Goal: Task Accomplishment & Management: Manage account settings

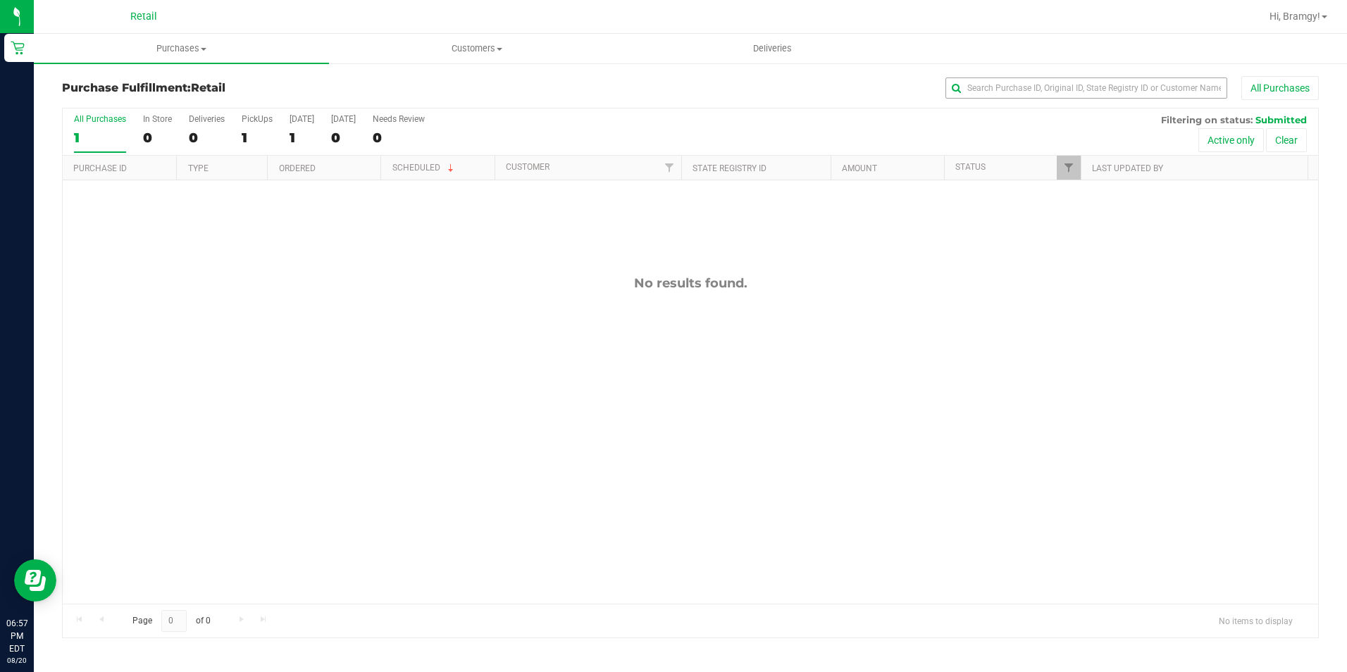
drag, startPoint x: 1123, startPoint y: 104, endPoint x: 1122, endPoint y: 94, distance: 9.9
click at [1123, 104] on div "Purchase Fulfillment: Retail All Purchases" at bounding box center [690, 91] width 1256 height 31
click at [1122, 93] on input "text" at bounding box center [1086, 87] width 282 height 21
drag, startPoint x: 1132, startPoint y: 92, endPoint x: 1114, endPoint y: 92, distance: 18.3
click at [1129, 92] on input "[PERSON_NAME]" at bounding box center [1086, 87] width 282 height 21
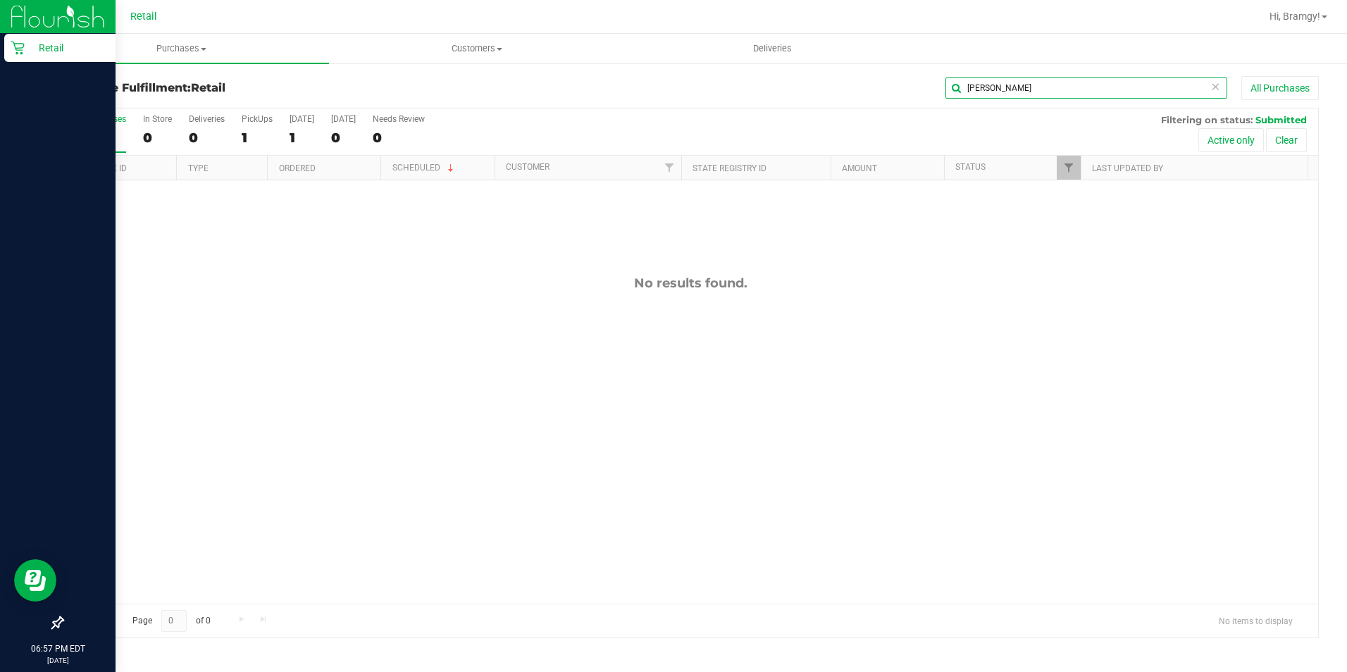
type input "[PERSON_NAME]"
click at [24, 51] on icon at bounding box center [18, 48] width 14 height 14
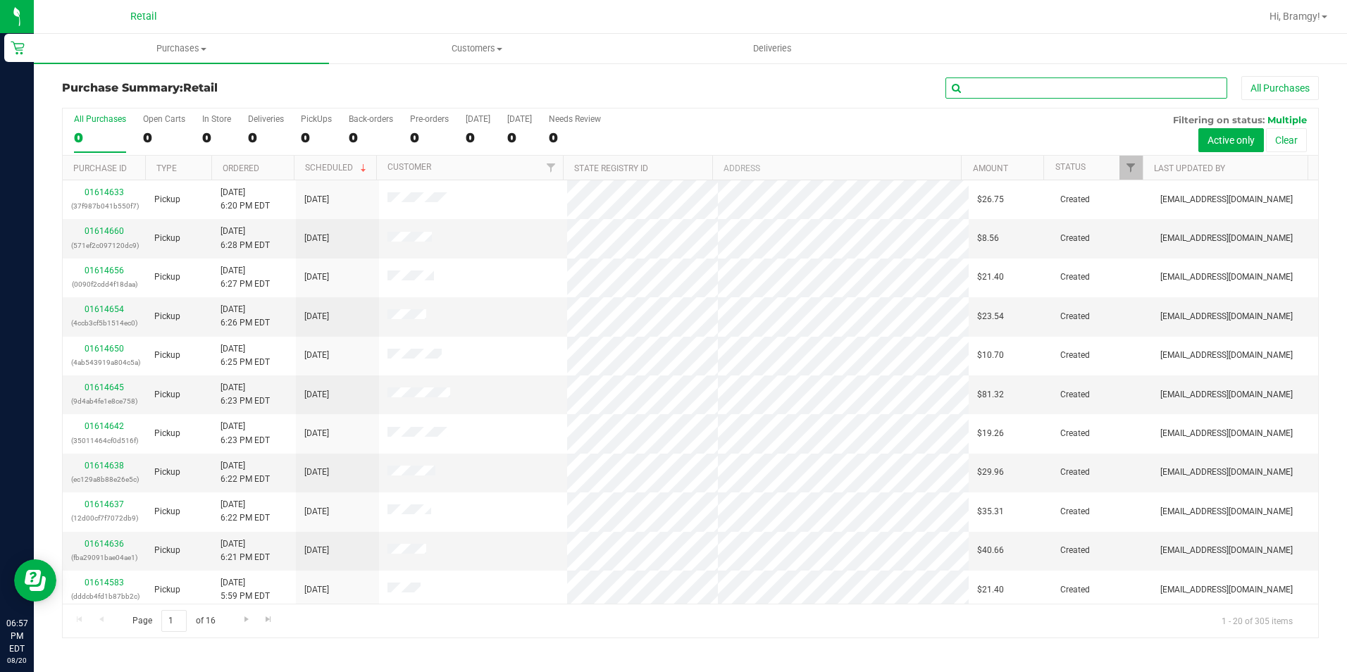
click at [1189, 87] on input "text" at bounding box center [1086, 87] width 282 height 21
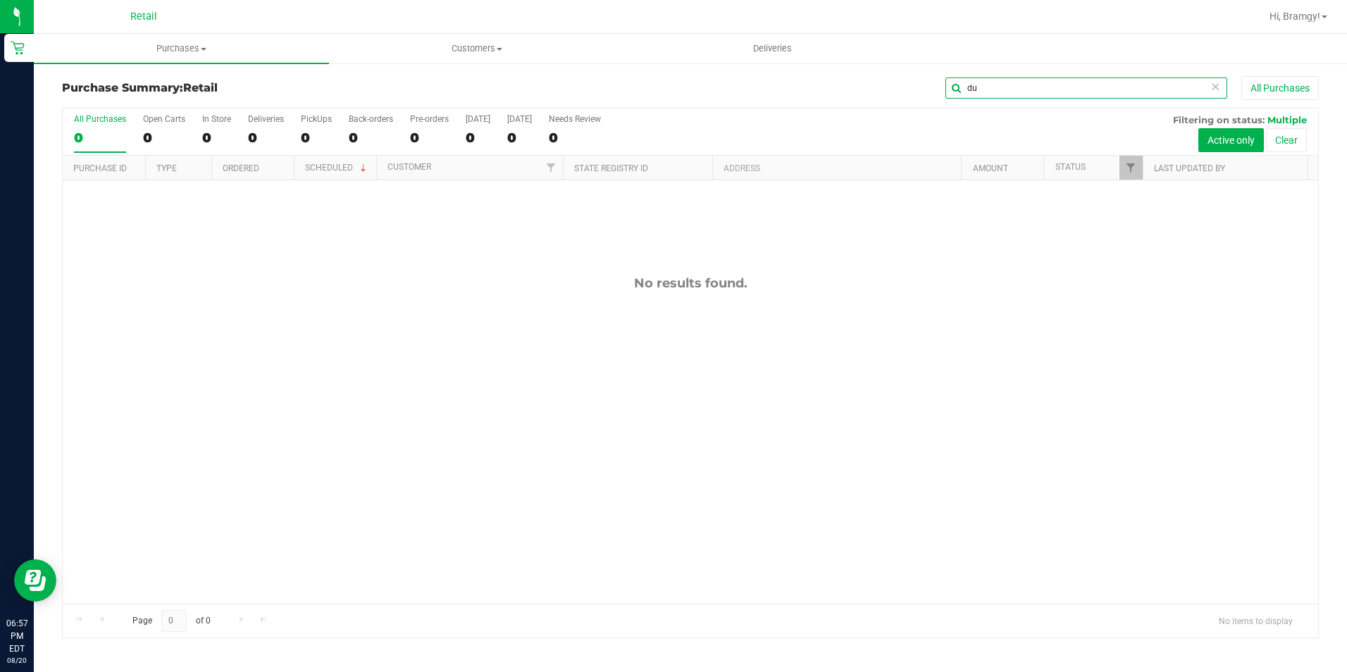
type input "d"
type input "[PERSON_NAME]"
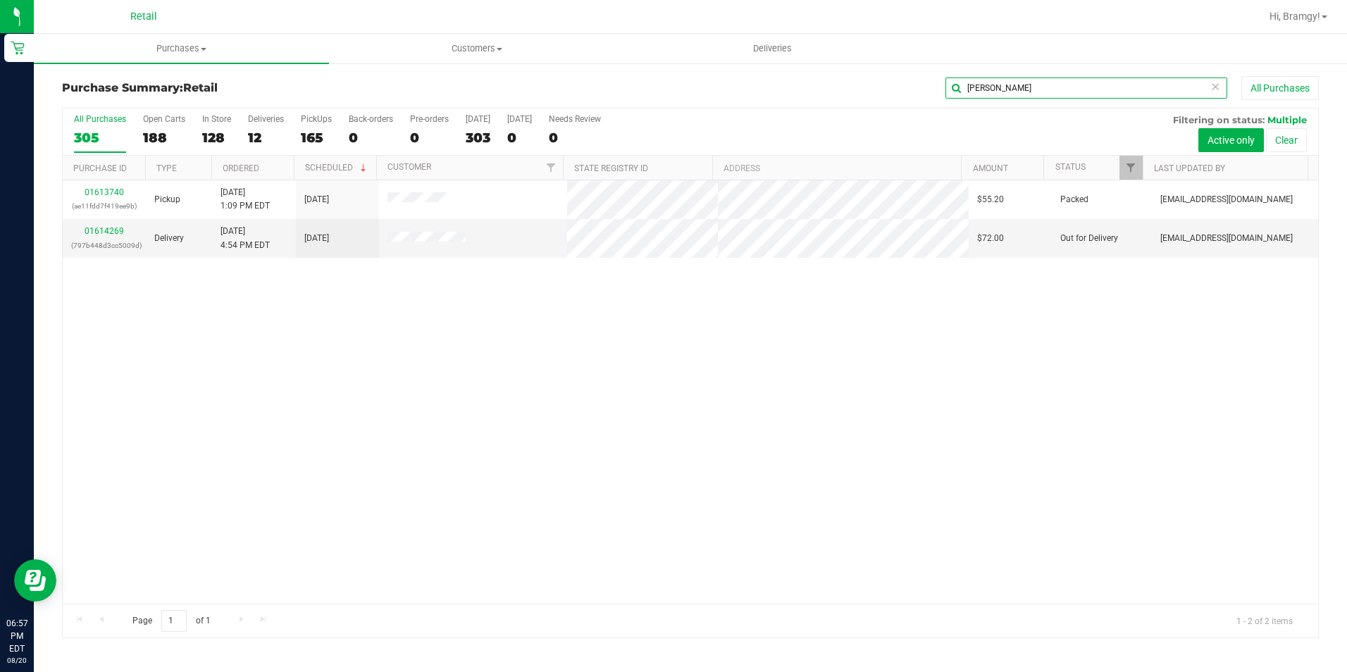
drag, startPoint x: 1048, startPoint y: 87, endPoint x: 778, endPoint y: 104, distance: 270.3
click at [780, 104] on div "Purchase Summary: Retail [PERSON_NAME] All Purchases" at bounding box center [690, 91] width 1256 height 31
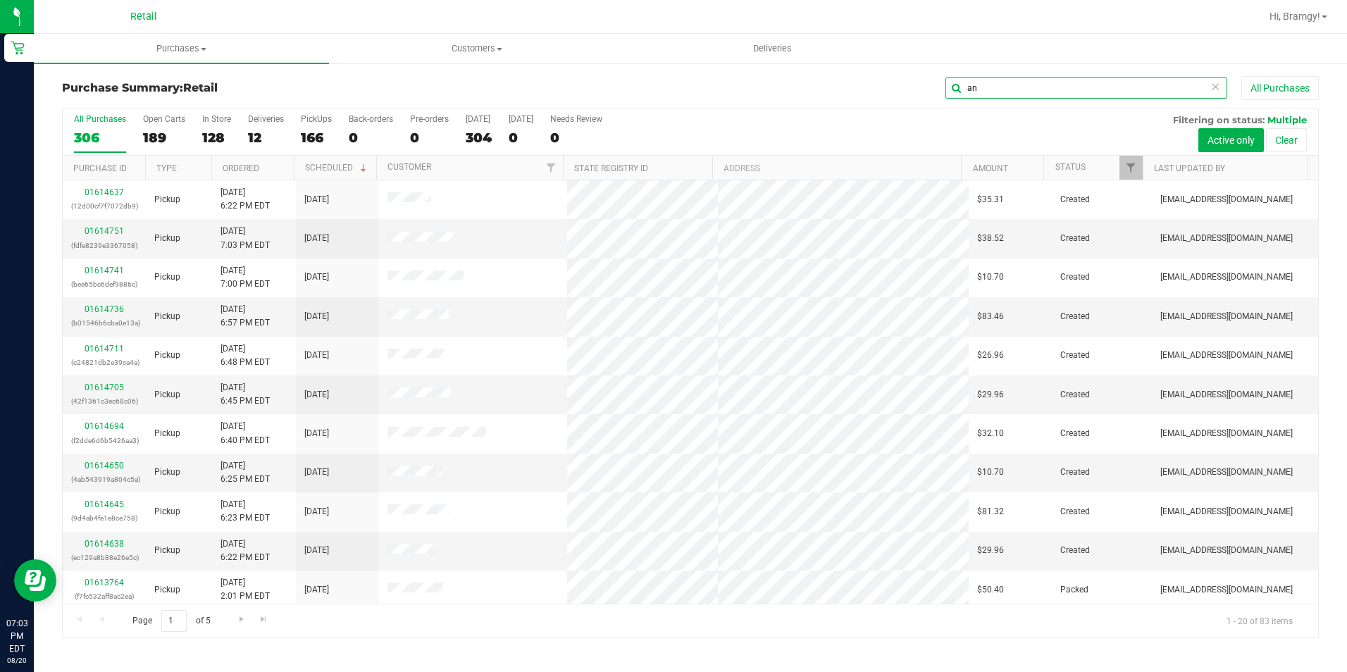
click at [1032, 93] on input "an" at bounding box center [1086, 87] width 282 height 21
drag, startPoint x: 1011, startPoint y: 93, endPoint x: 795, endPoint y: 84, distance: 215.7
click at [851, 104] on div "Purchase Summary: Retail an All Purchases" at bounding box center [690, 91] width 1256 height 31
type input "[PERSON_NAME]"
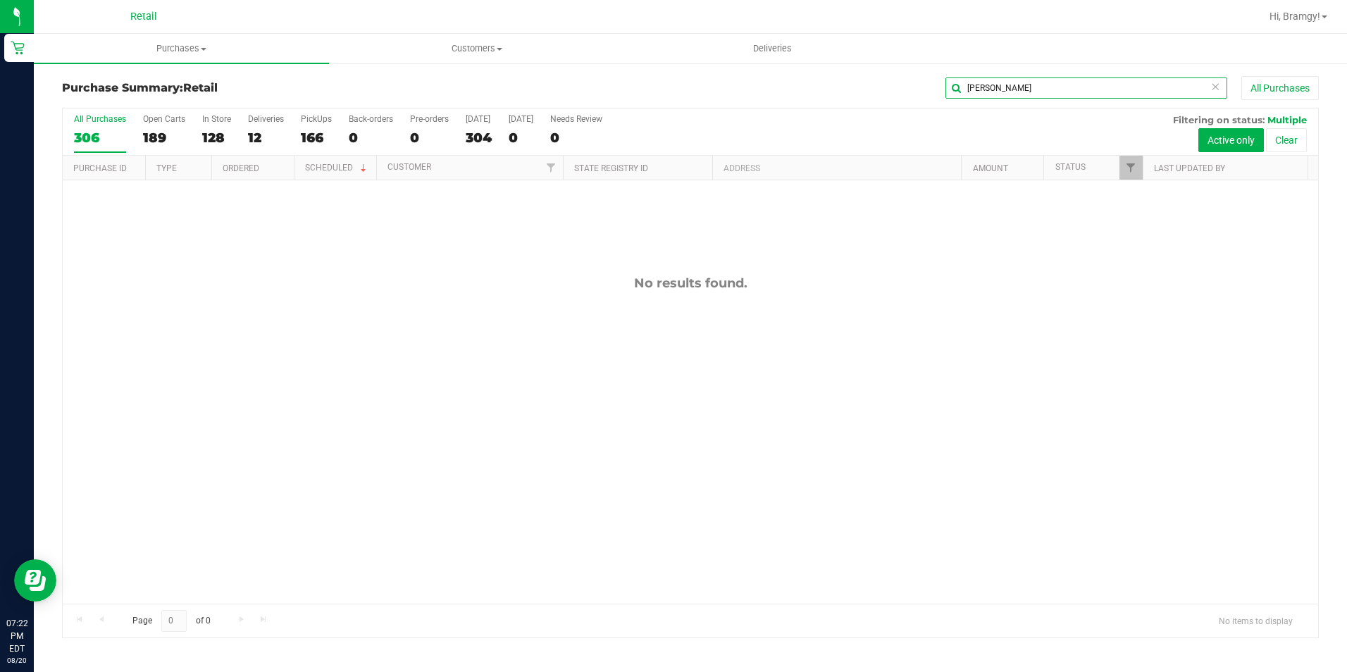
drag, startPoint x: 1034, startPoint y: 96, endPoint x: 794, endPoint y: 109, distance: 240.5
click at [802, 112] on div "Purchase Summary: Retail [GEOGRAPHIC_DATA] All Purchases All Purchases 306 Open…" at bounding box center [690, 357] width 1256 height 562
type input "[PERSON_NAME]"
drag, startPoint x: 1146, startPoint y: 85, endPoint x: 952, endPoint y: 92, distance: 193.8
click at [952, 92] on input "[PERSON_NAME]" at bounding box center [1086, 87] width 282 height 21
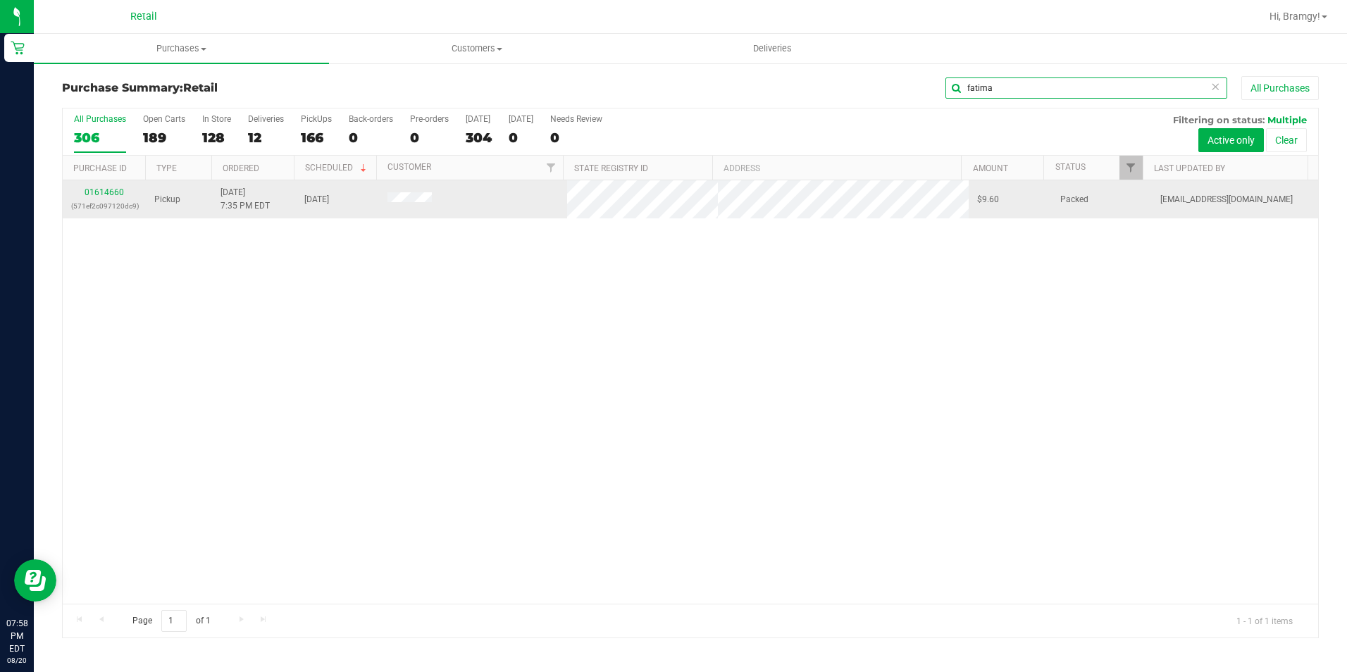
type input "fatima"
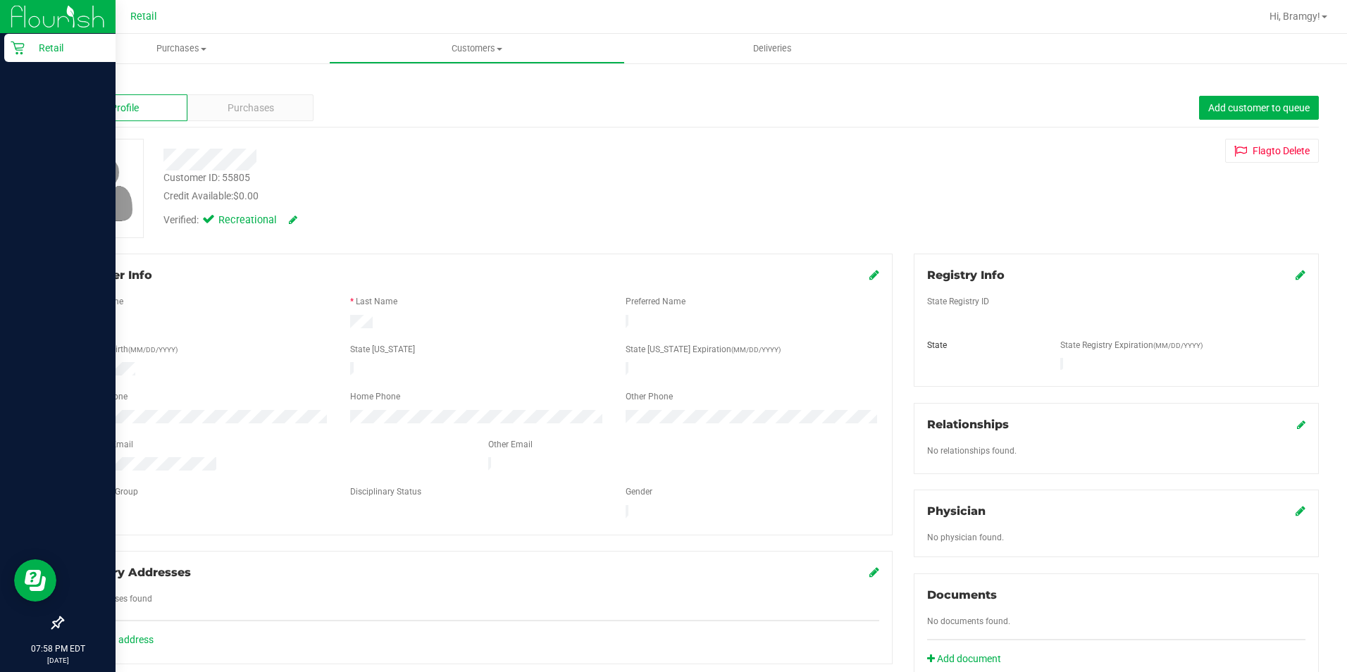
click at [29, 46] on p "Retail" at bounding box center [67, 47] width 85 height 17
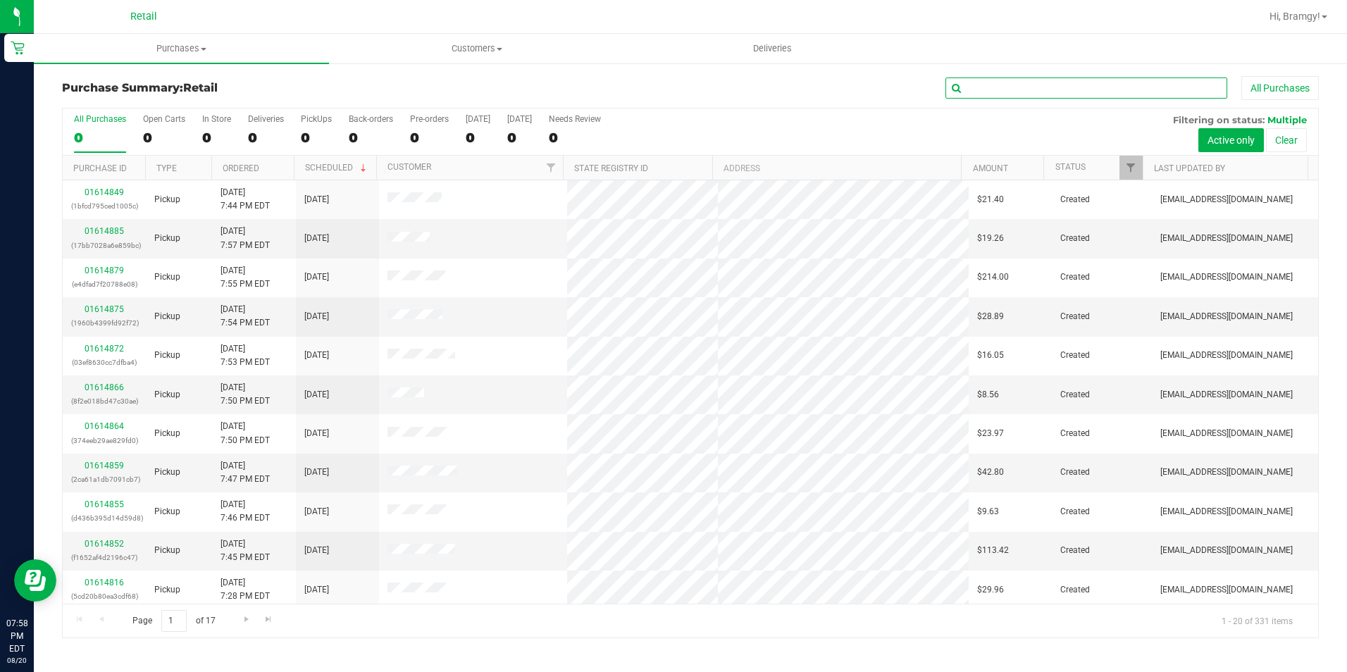
click at [1076, 87] on input "text" at bounding box center [1086, 87] width 282 height 21
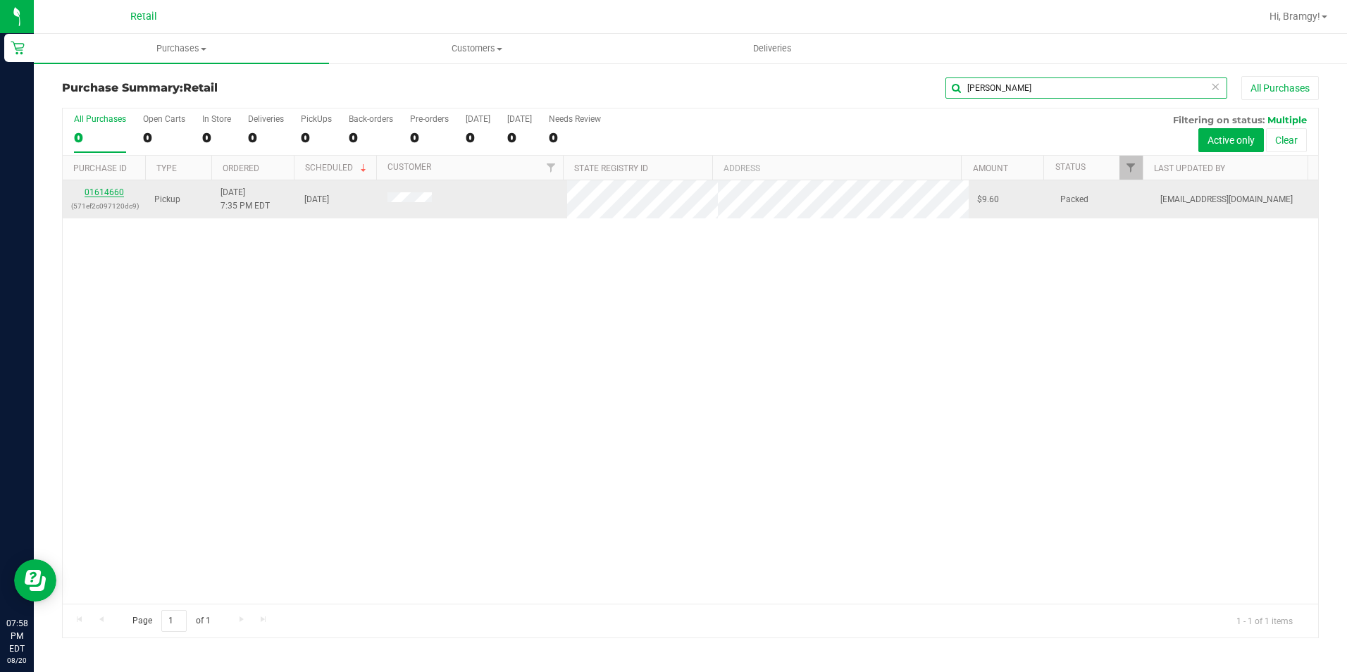
type input "[PERSON_NAME]"
click at [111, 189] on link "01614660" at bounding box center [104, 192] width 39 height 10
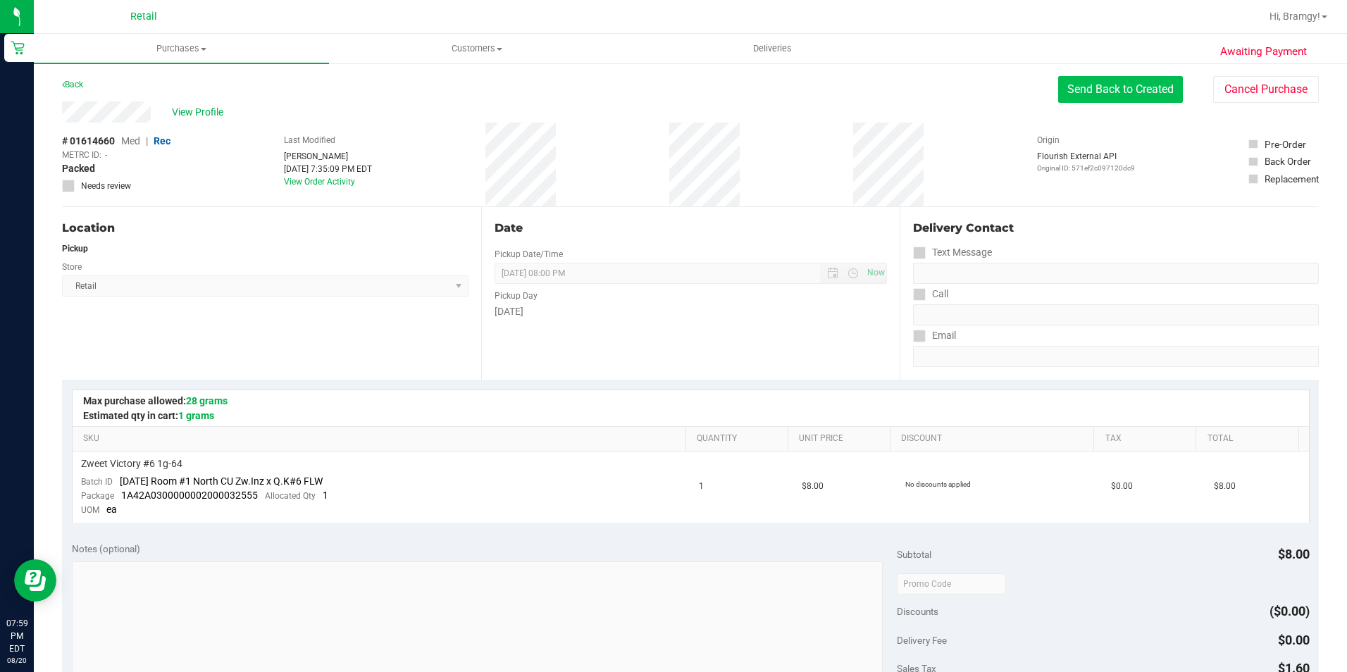
click at [1063, 97] on button "Send Back to Created" at bounding box center [1120, 89] width 125 height 27
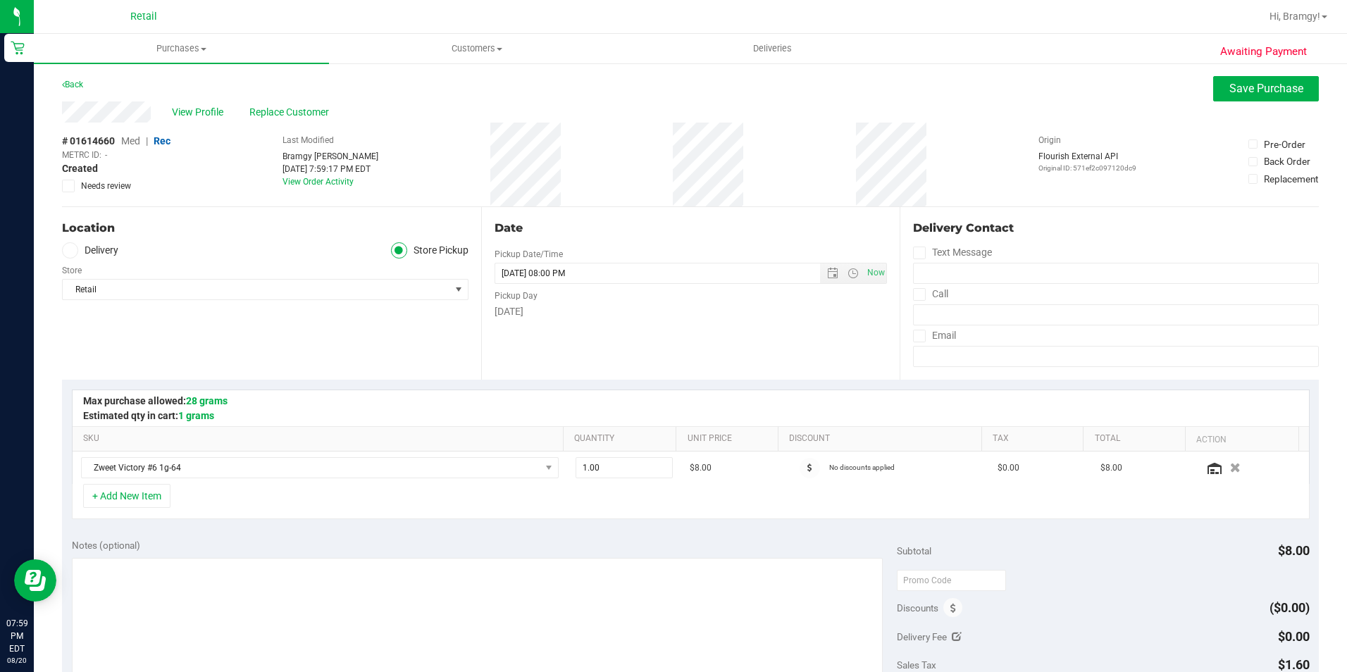
scroll to position [352, 0]
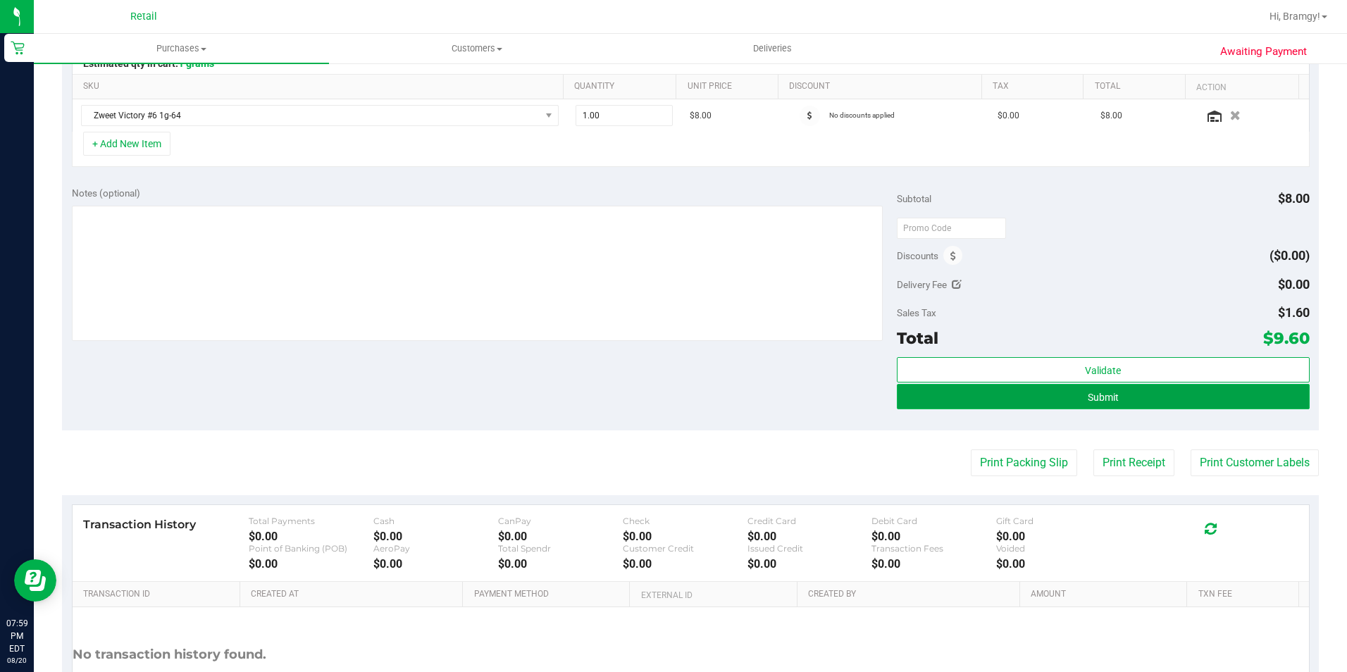
click at [1088, 404] on button "Submit" at bounding box center [1103, 396] width 413 height 25
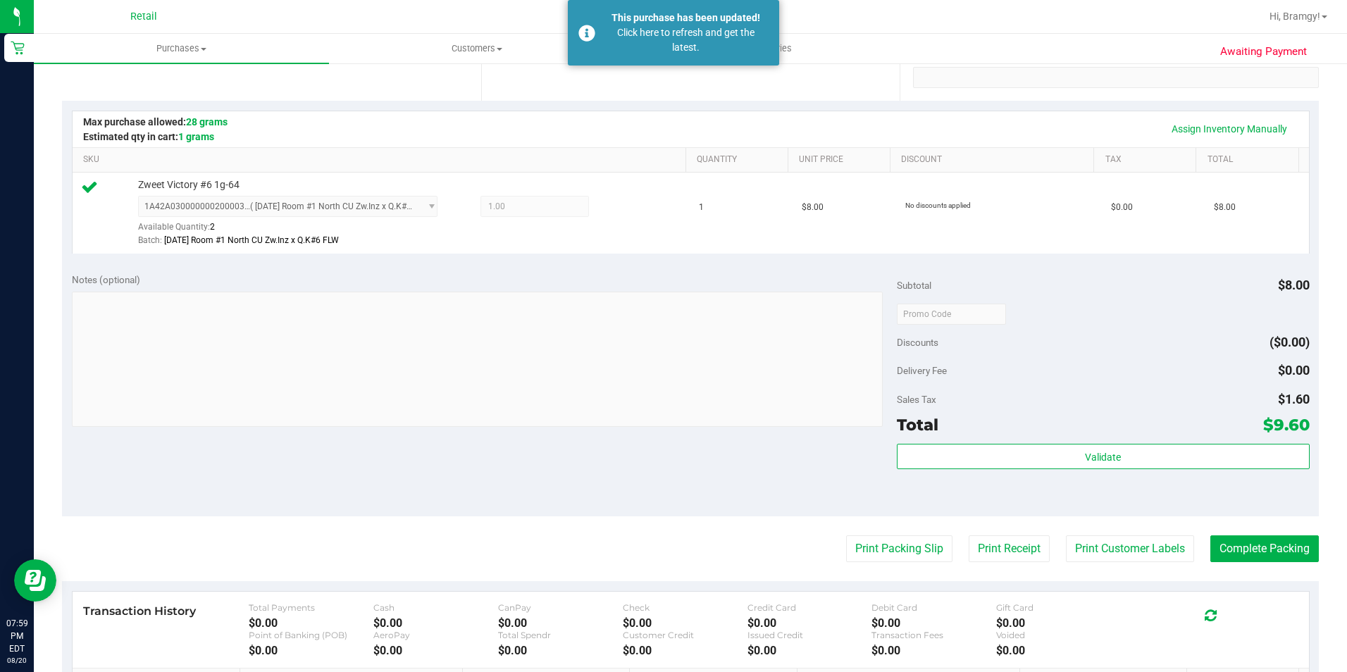
scroll to position [282, 0]
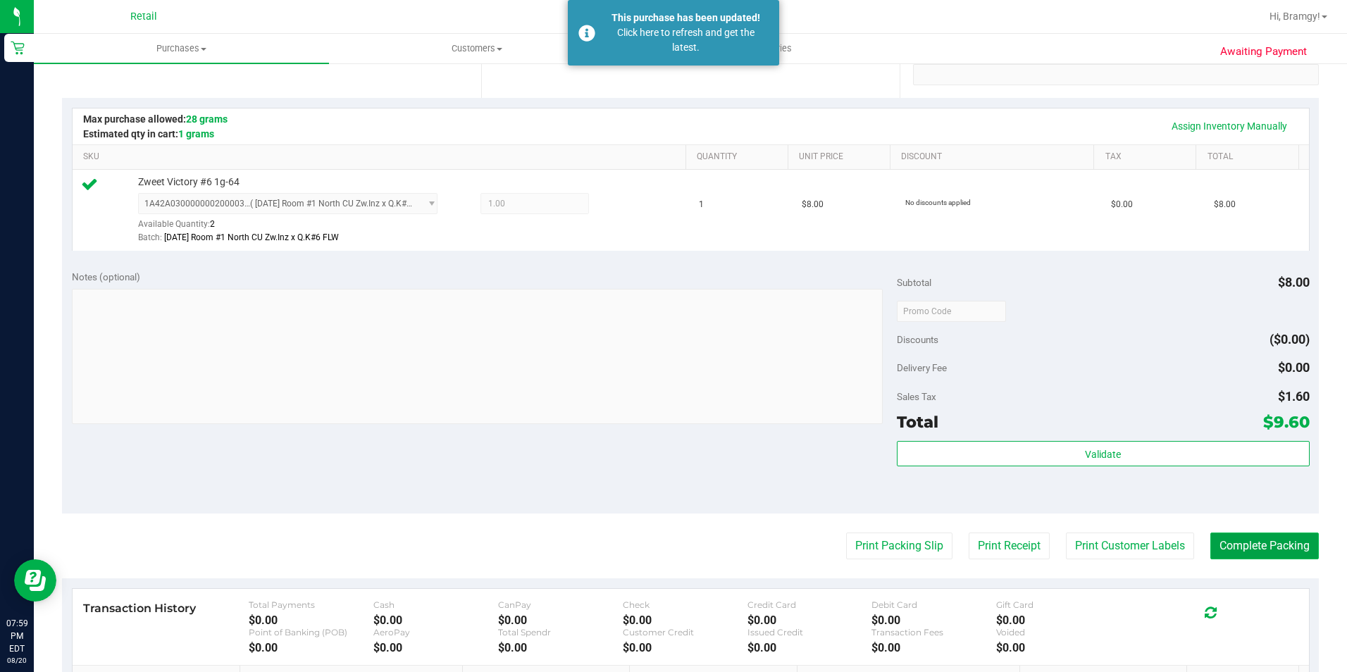
click at [1251, 548] on button "Complete Packing" at bounding box center [1264, 545] width 108 height 27
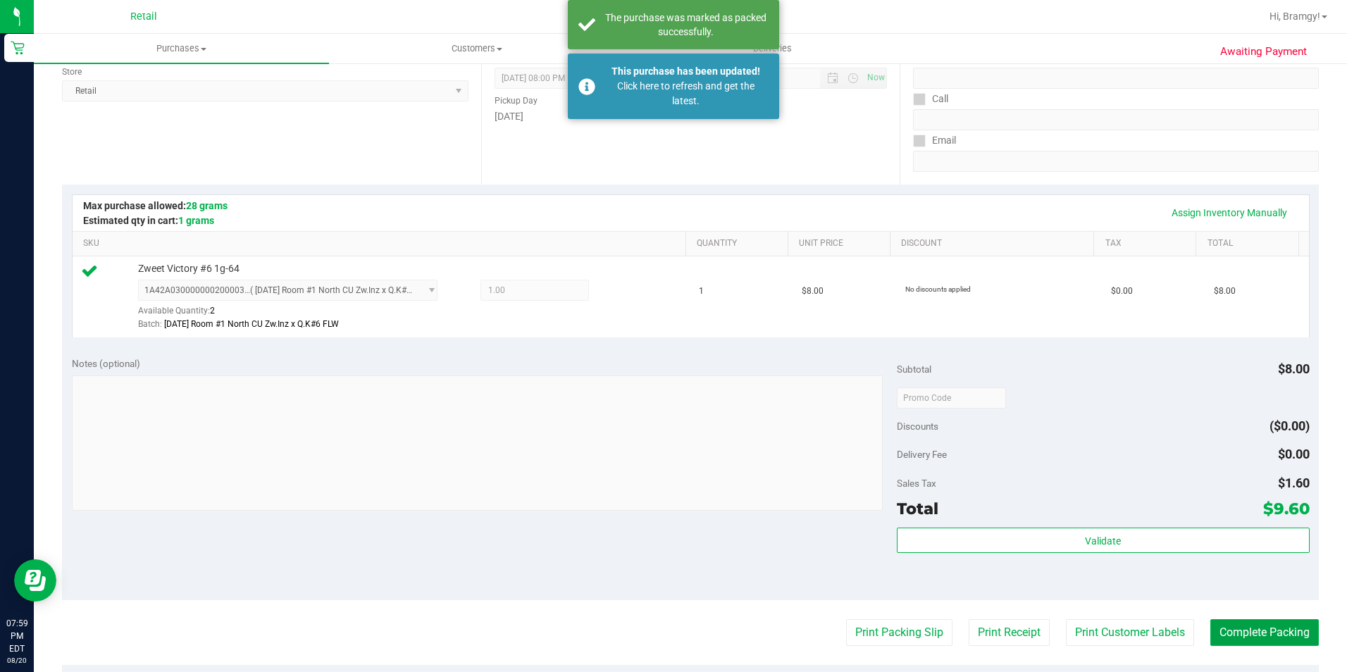
scroll to position [0, 0]
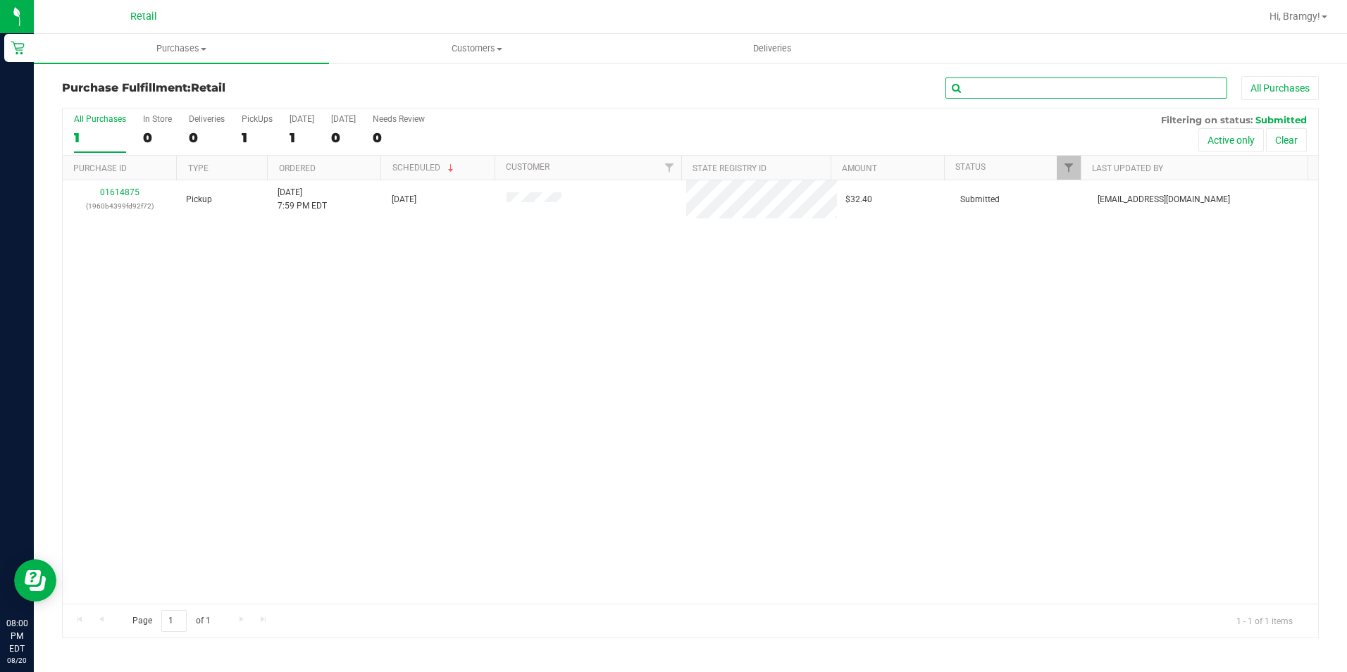
click at [1012, 85] on input "text" at bounding box center [1086, 87] width 282 height 21
type input "[PERSON_NAME]"
drag, startPoint x: 1010, startPoint y: 93, endPoint x: 518, endPoint y: 88, distance: 492.3
click at [610, 91] on div "[PERSON_NAME] All Purchases" at bounding box center [899, 88] width 837 height 24
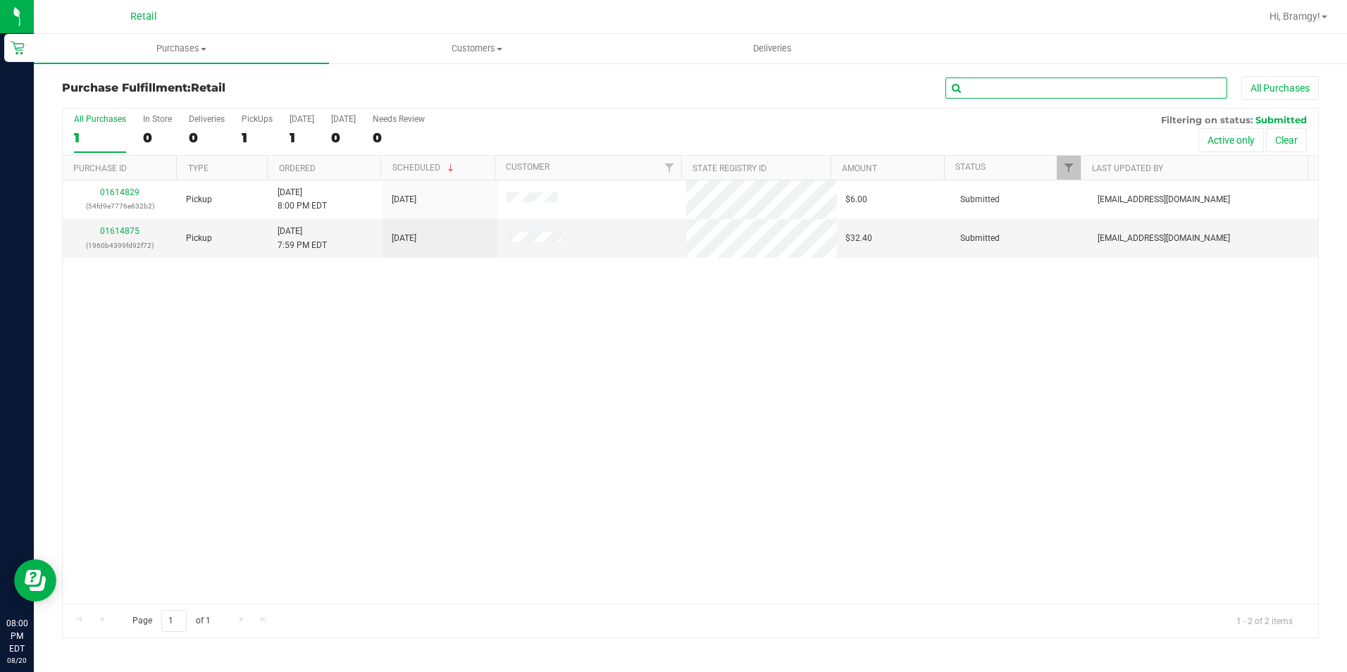
click at [1030, 87] on input "text" at bounding box center [1086, 87] width 282 height 21
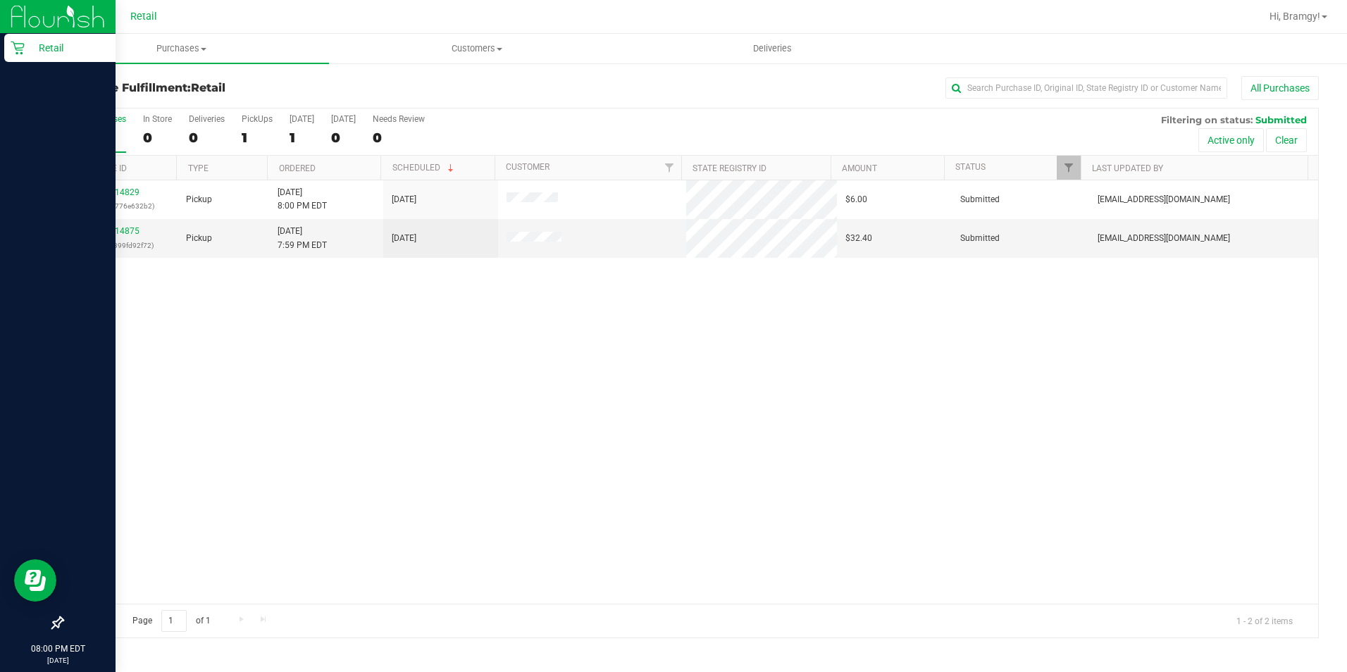
click at [18, 44] on icon at bounding box center [17, 48] width 13 height 13
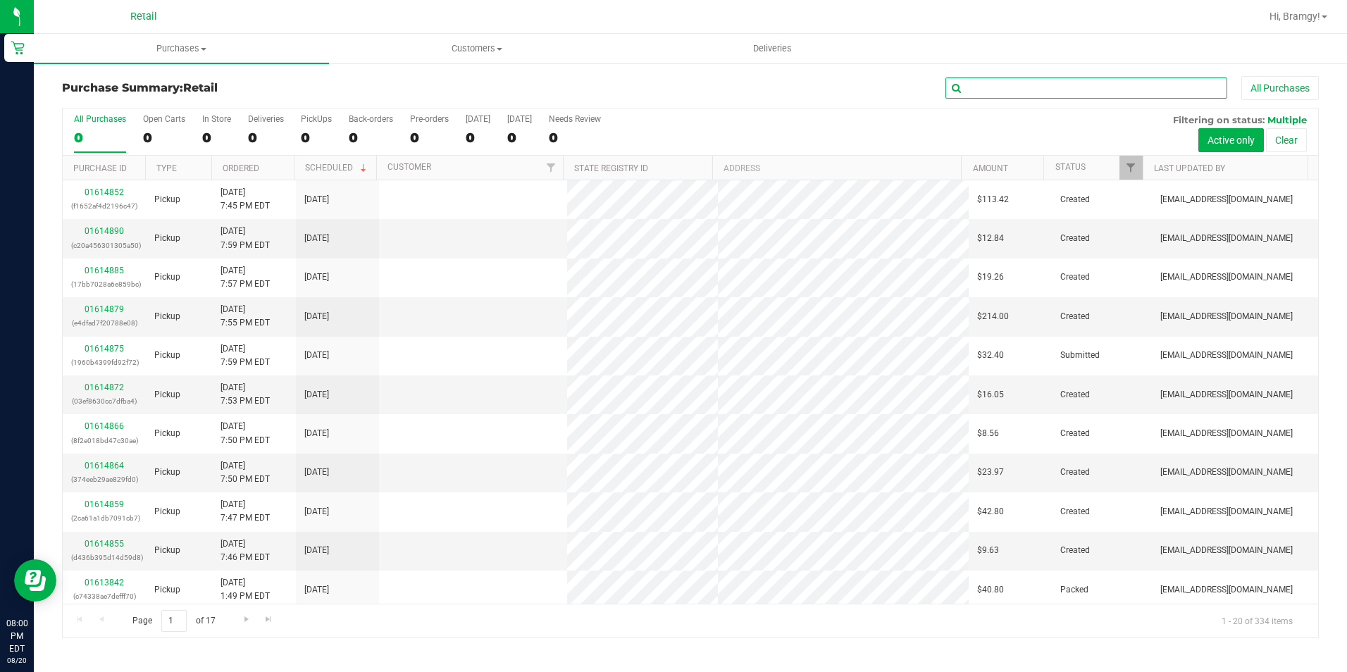
click at [1050, 87] on input "text" at bounding box center [1086, 87] width 282 height 21
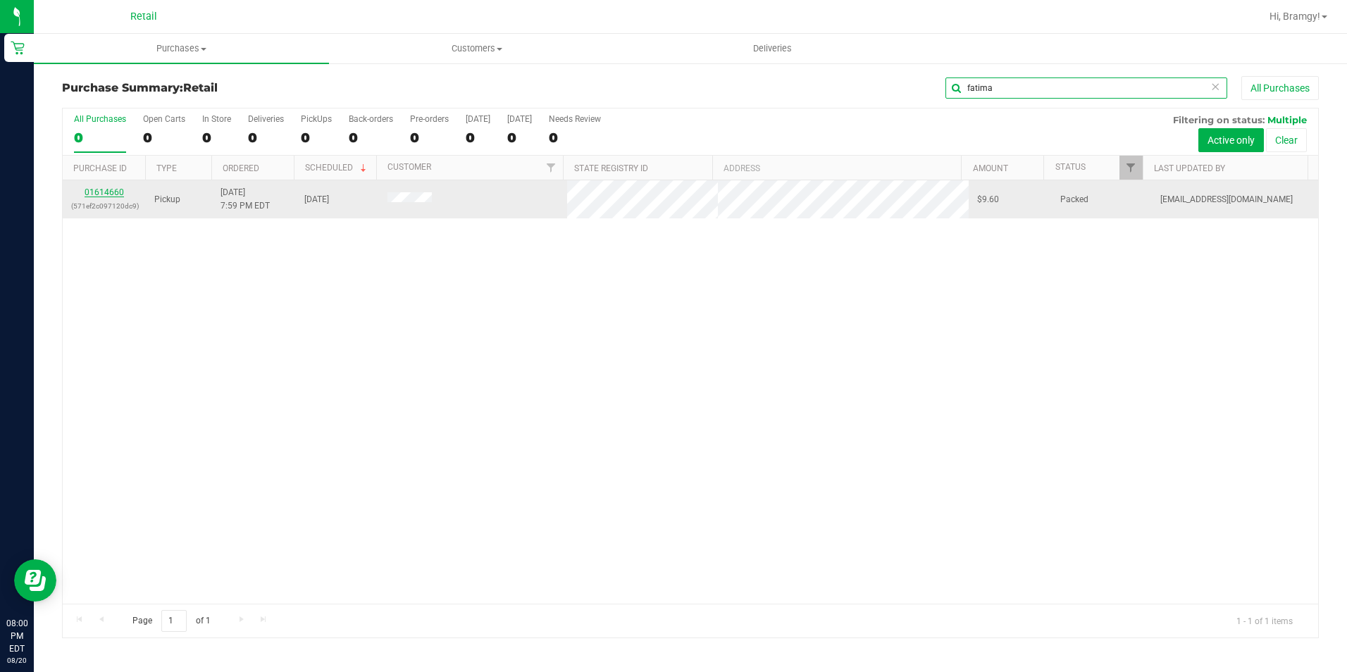
type input "fatima"
click at [109, 193] on link "01614660" at bounding box center [104, 192] width 39 height 10
